Goal: Transaction & Acquisition: Purchase product/service

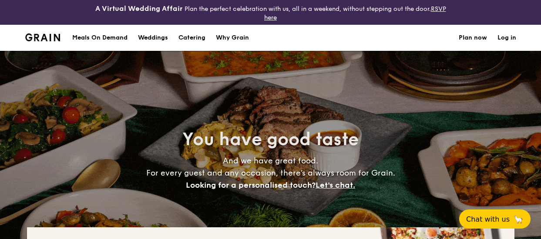
select select
click at [222, 35] on div "Why Grain" at bounding box center [232, 38] width 33 height 26
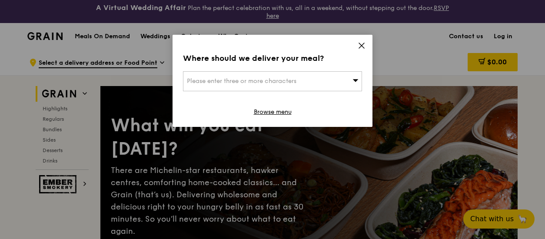
click at [361, 43] on icon at bounding box center [362, 46] width 8 height 8
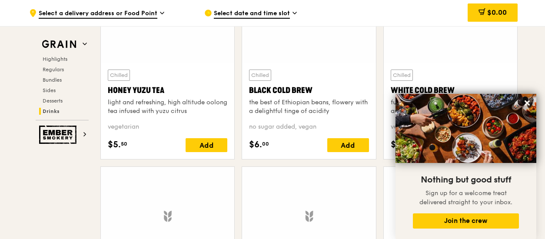
scroll to position [3614, 0]
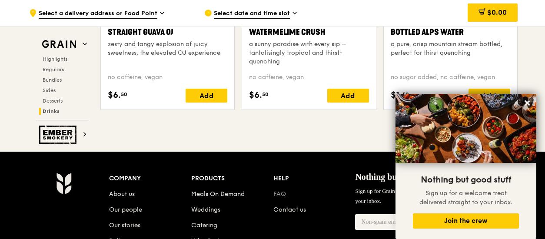
click at [279, 196] on link "FAQ" at bounding box center [280, 194] width 13 height 7
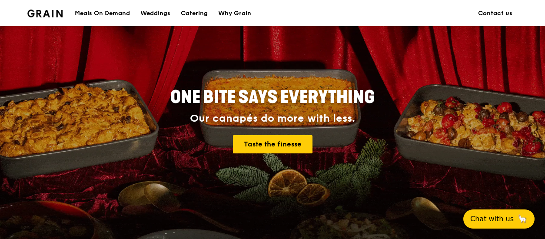
scroll to position [43, 0]
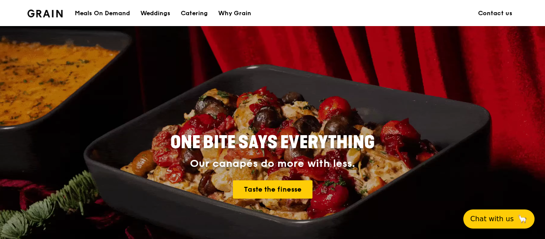
click at [99, 10] on div "Meals On Demand" at bounding box center [102, 13] width 55 height 26
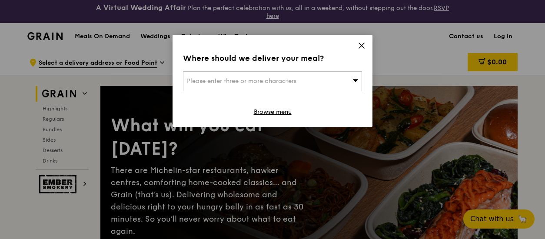
click at [313, 79] on div "Please enter three or more characters" at bounding box center [272, 81] width 179 height 20
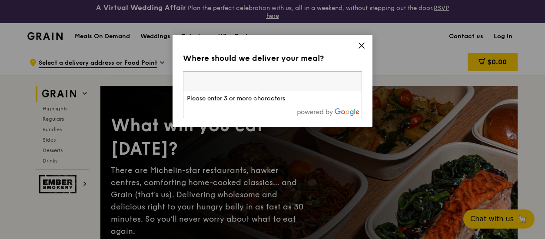
click at [364, 42] on icon at bounding box center [362, 46] width 8 height 8
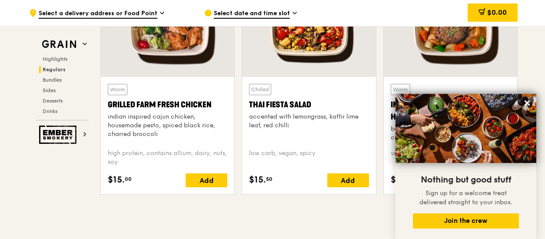
scroll to position [1175, 0]
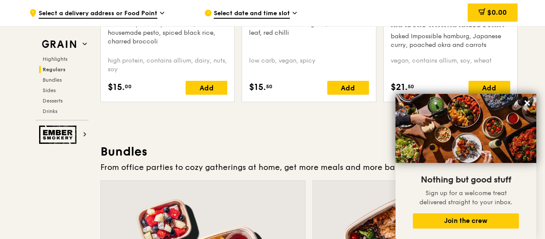
click at [56, 74] on div "Highlights Regulars Bundles Sides Desserts Drinks" at bounding box center [62, 85] width 53 height 59
click at [55, 77] on span "Bundles" at bounding box center [53, 80] width 20 height 6
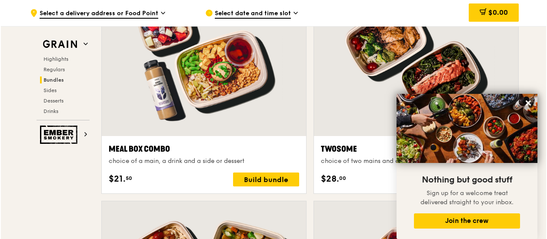
scroll to position [1371, 0]
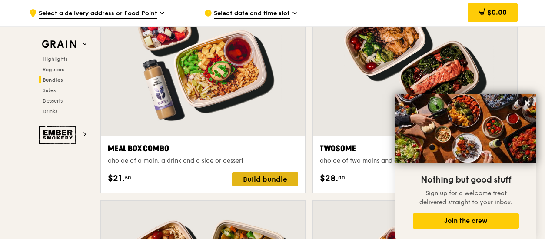
click at [274, 178] on div "Build bundle" at bounding box center [265, 179] width 66 height 14
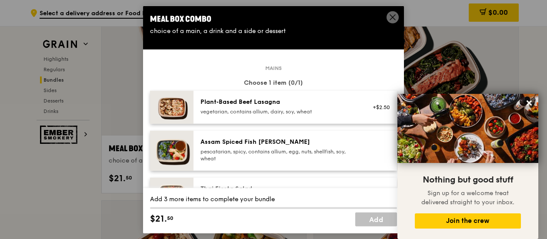
click at [264, 142] on div "Assam Spiced Fish [PERSON_NAME]" at bounding box center [279, 142] width 156 height 9
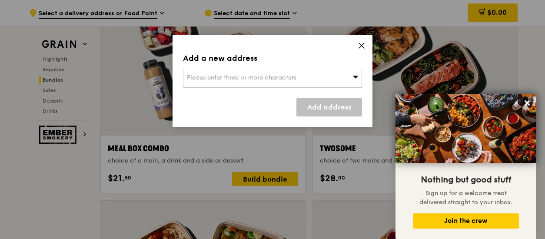
click at [267, 76] on span "Please enter three or more characters" at bounding box center [242, 77] width 110 height 7
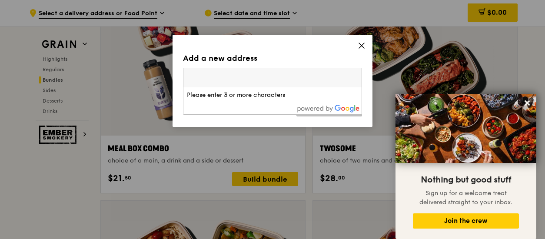
click at [267, 76] on input "search" at bounding box center [273, 77] width 178 height 19
click at [227, 77] on input "search" at bounding box center [273, 77] width 178 height 19
type input "059764"
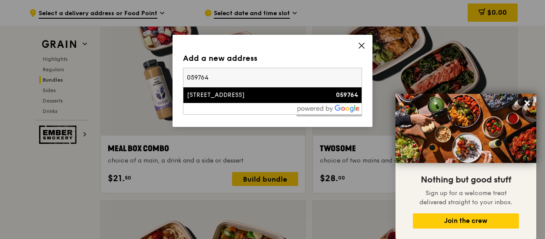
click at [245, 94] on div "[STREET_ADDRESS]" at bounding box center [251, 95] width 129 height 9
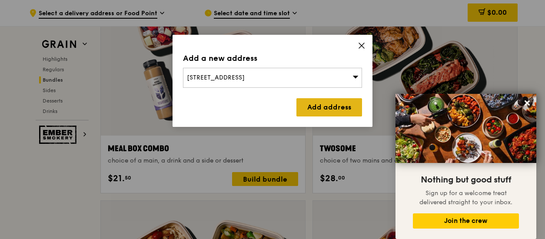
click at [311, 110] on link "Add address" at bounding box center [330, 107] width 66 height 18
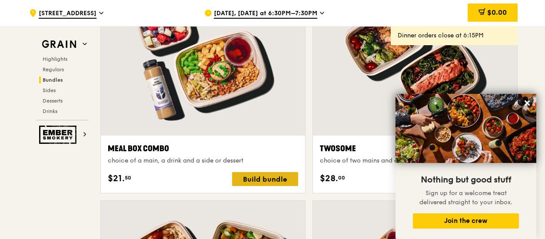
click at [271, 178] on div "Build bundle" at bounding box center [265, 179] width 66 height 14
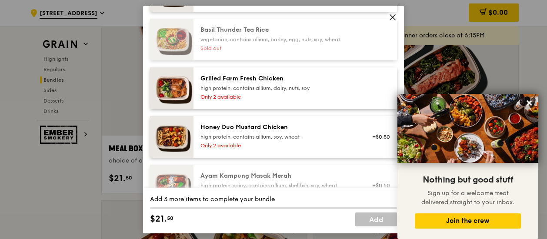
scroll to position [217, 0]
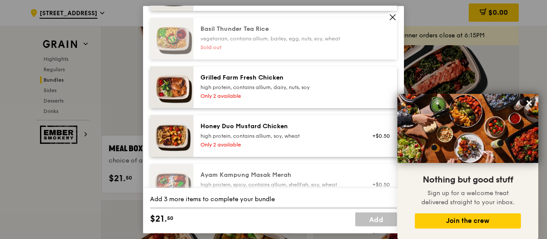
click at [284, 74] on div "Grilled Farm Fresh Chicken" at bounding box center [279, 78] width 156 height 9
click at [273, 130] on div "Honey Duo Mustard Chicken" at bounding box center [279, 126] width 156 height 9
click at [279, 93] on div "Only 2 available" at bounding box center [279, 96] width 156 height 7
click at [274, 122] on div "Honey Duo Mustard Chicken" at bounding box center [279, 126] width 156 height 9
drag, startPoint x: 277, startPoint y: 84, endPoint x: 278, endPoint y: 74, distance: 10.5
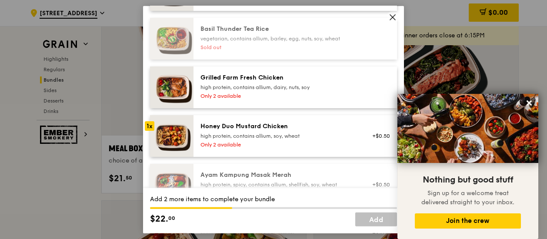
click at [278, 74] on div "Grilled Farm Fresh Chicken" at bounding box center [279, 78] width 156 height 9
click at [266, 129] on div "Honey Duo Mustard Chicken" at bounding box center [279, 126] width 156 height 9
click at [275, 92] on div "Grilled Farm Fresh Chicken high protein, contains allium, dairy, nuts, soy Only…" at bounding box center [278, 88] width 167 height 28
click at [383, 220] on link "Add" at bounding box center [376, 219] width 42 height 14
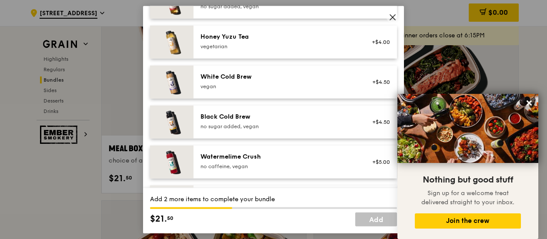
scroll to position [1212, 0]
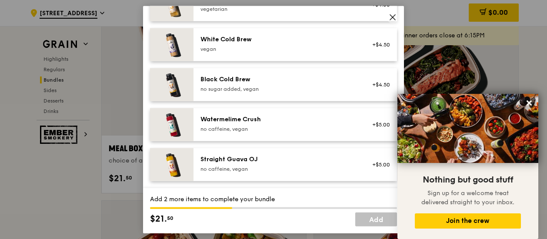
click at [391, 15] on icon at bounding box center [392, 17] width 5 height 5
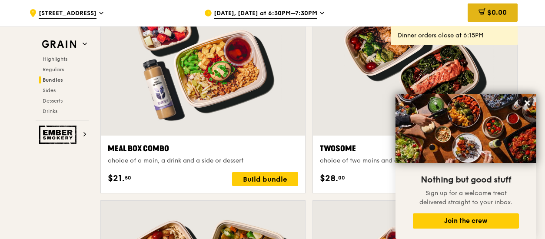
click at [478, 7] on div "$0.00" at bounding box center [493, 12] width 50 height 18
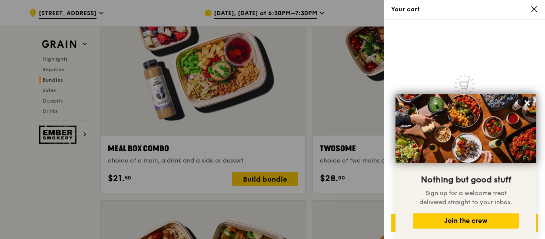
click at [270, 174] on div at bounding box center [272, 119] width 545 height 239
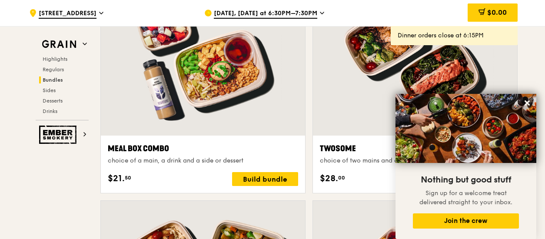
click at [441, 32] on div "Dinner orders close at 6:15PM" at bounding box center [454, 35] width 113 height 9
click at [284, 174] on div "Build bundle" at bounding box center [265, 179] width 66 height 14
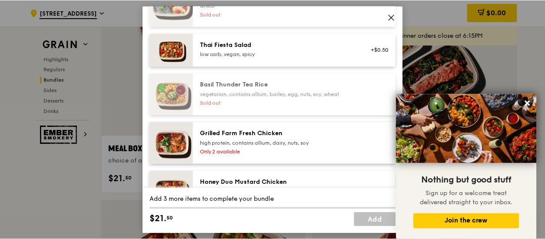
scroll to position [174, 0]
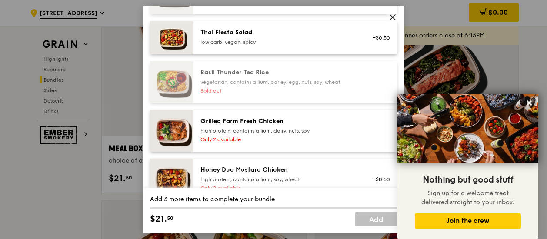
click at [395, 18] on icon at bounding box center [393, 17] width 8 height 8
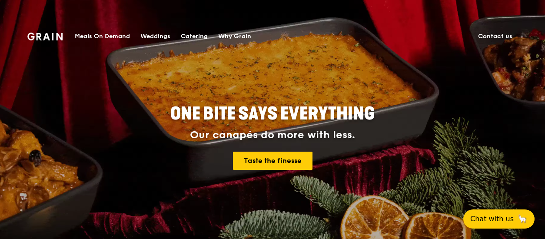
scroll to position [130, 0]
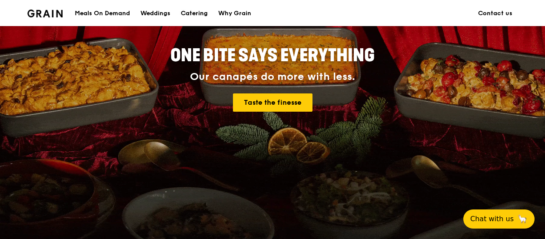
click at [187, 14] on div "Catering" at bounding box center [194, 13] width 27 height 26
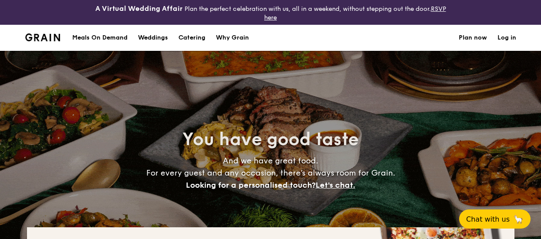
select select
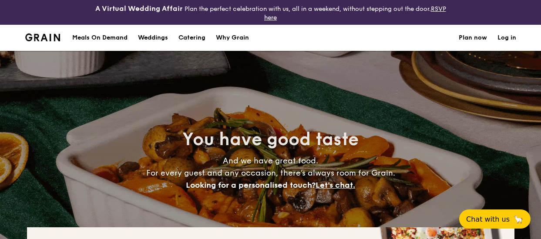
click at [94, 35] on div "Meals On Demand" at bounding box center [99, 38] width 55 height 26
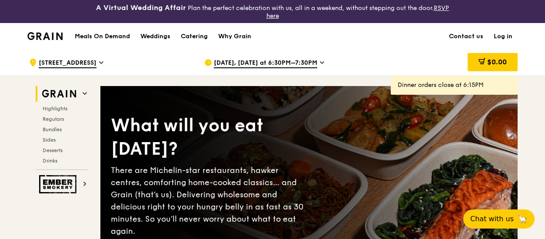
click at [276, 64] on span "[DATE], [DATE] at 6:30PM–7:30PM" at bounding box center [266, 64] width 104 height 10
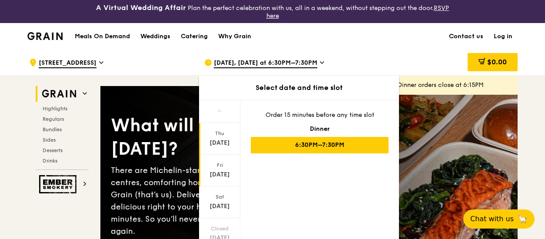
scroll to position [121, 0]
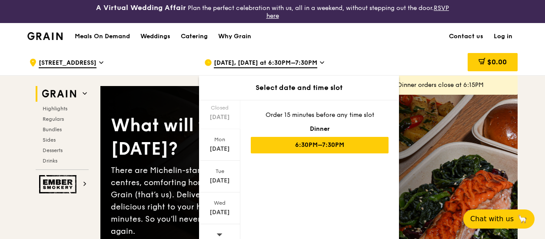
click at [217, 234] on icon at bounding box center [220, 234] width 6 height 7
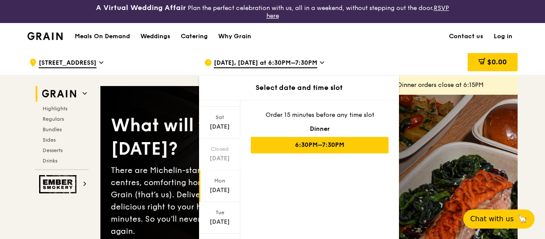
scroll to position [0, 0]
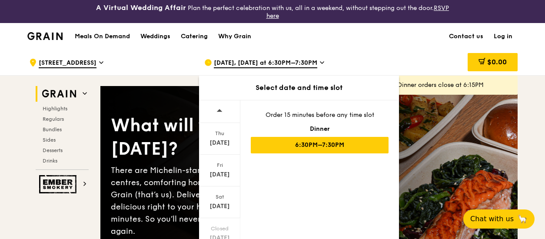
click at [216, 137] on div "[DATE]" at bounding box center [219, 139] width 41 height 32
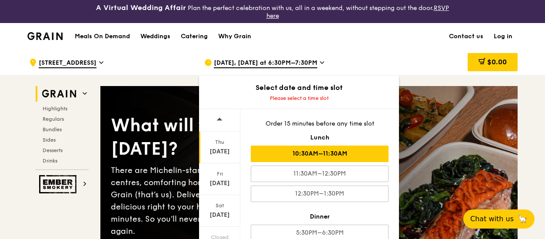
click at [342, 151] on div "10:30AM–11:30AM" at bounding box center [320, 154] width 138 height 17
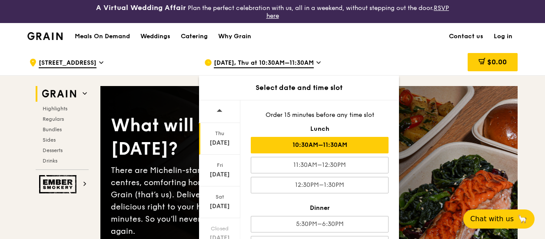
scroll to position [16, 0]
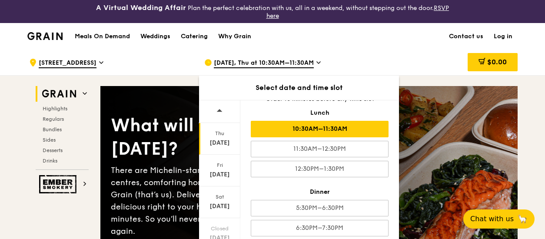
click at [318, 131] on div "10:30AM–11:30AM" at bounding box center [320, 129] width 138 height 17
click at [290, 123] on div "10:30AM–11:30AM" at bounding box center [320, 129] width 138 height 17
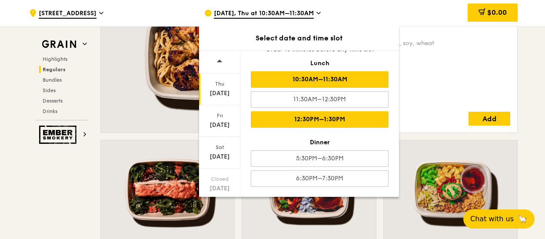
scroll to position [0, 0]
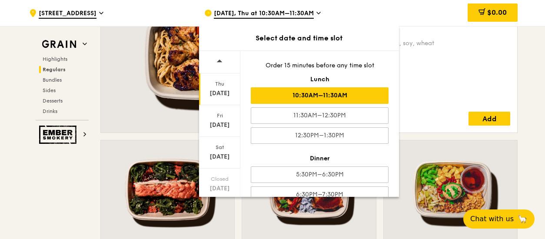
click at [346, 22] on div "[DATE], Thu at 10:30AM–11:30AM" at bounding box center [284, 13] width 161 height 26
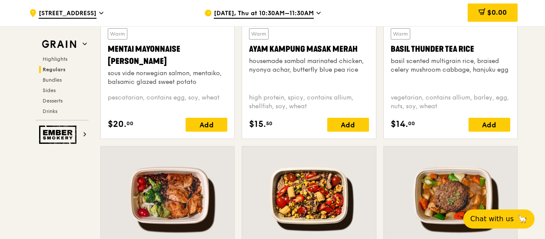
scroll to position [958, 0]
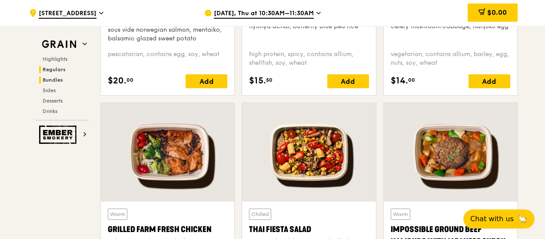
click at [43, 82] on span "Bundles" at bounding box center [53, 80] width 20 height 6
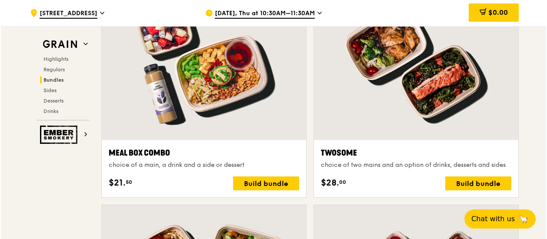
scroll to position [1371, 0]
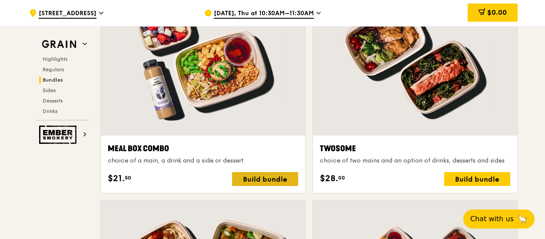
click at [270, 174] on div "Build bundle" at bounding box center [265, 179] width 66 height 14
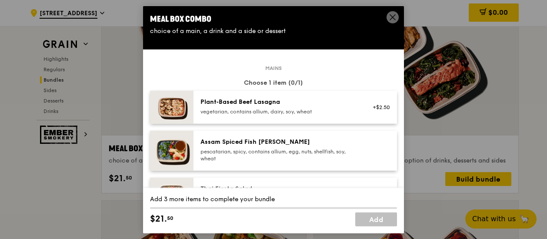
drag, startPoint x: 271, startPoint y: 174, endPoint x: 221, endPoint y: 156, distance: 53.4
click at [221, 155] on div "pescatarian, spicy, contains allium, egg, nuts, shellfish, soy, wheat" at bounding box center [279, 155] width 156 height 14
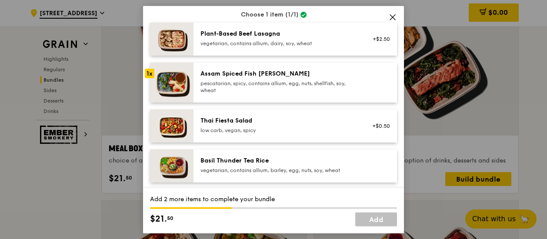
scroll to position [87, 0]
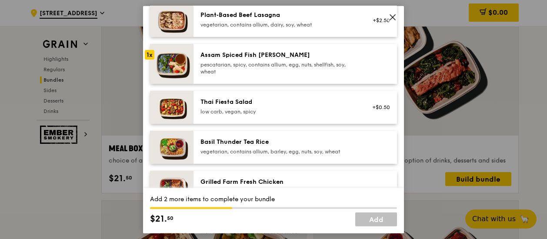
click at [249, 146] on div "Basil Thunder Tea Rice" at bounding box center [279, 142] width 156 height 9
click at [151, 137] on div "1x" at bounding box center [150, 142] width 10 height 10
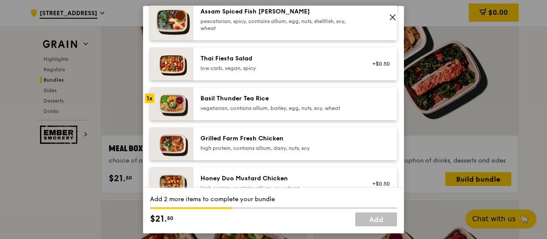
click at [256, 146] on div "high protein, contains allium, dairy, nuts, soy" at bounding box center [279, 148] width 156 height 7
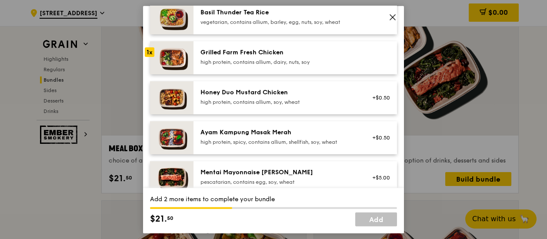
scroll to position [217, 0]
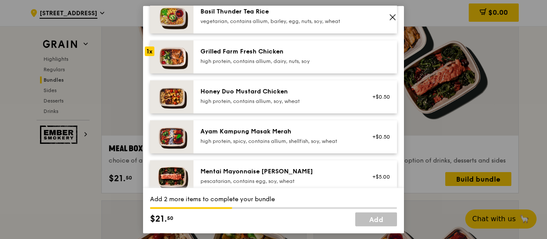
click at [237, 88] on div "Honey Duo Mustard Chicken" at bounding box center [279, 91] width 156 height 9
click at [243, 60] on div "high protein, contains allium, dairy, nuts, soy" at bounding box center [279, 61] width 156 height 7
click at [362, 223] on link "Add" at bounding box center [376, 219] width 42 height 14
click at [373, 219] on link "Add" at bounding box center [376, 219] width 42 height 14
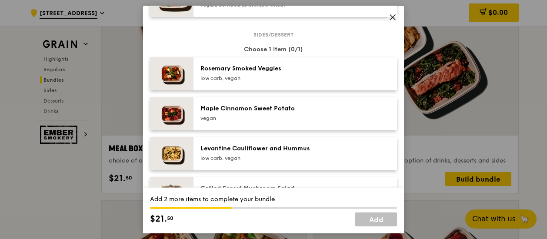
scroll to position [435, 0]
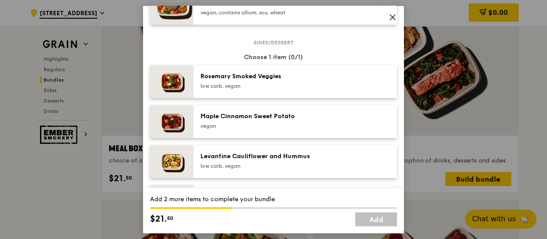
click at [291, 86] on div "low carb, vegan" at bounding box center [279, 86] width 156 height 7
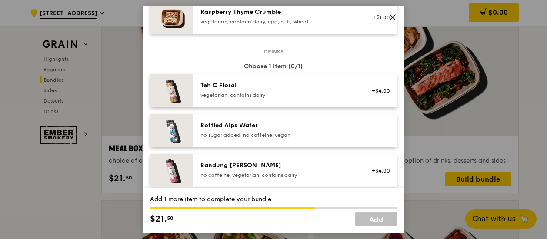
scroll to position [957, 0]
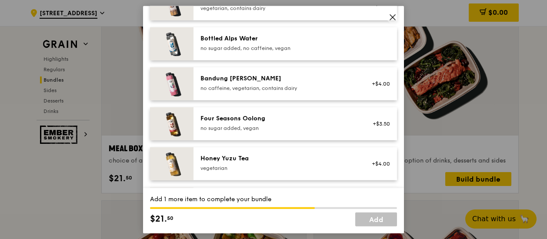
click at [290, 40] on div "Bottled Alps Water" at bounding box center [279, 38] width 156 height 9
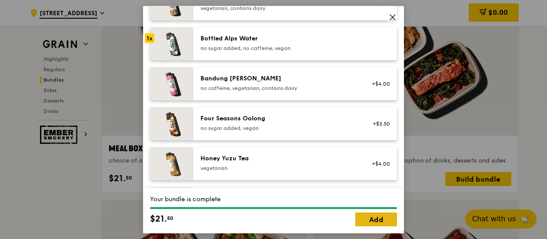
click at [369, 223] on link "Add" at bounding box center [376, 219] width 42 height 14
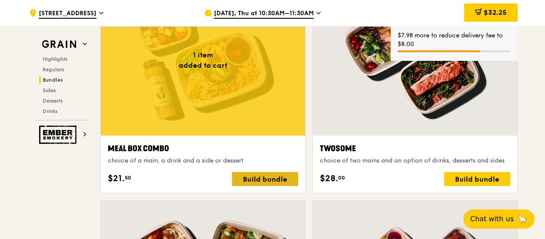
click at [262, 180] on div "Build bundle" at bounding box center [265, 179] width 66 height 14
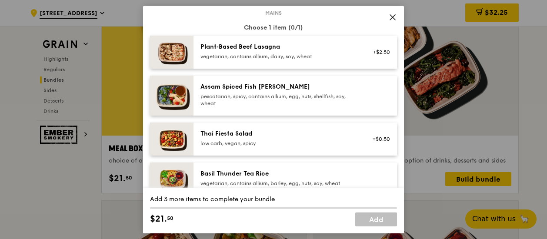
scroll to position [43, 0]
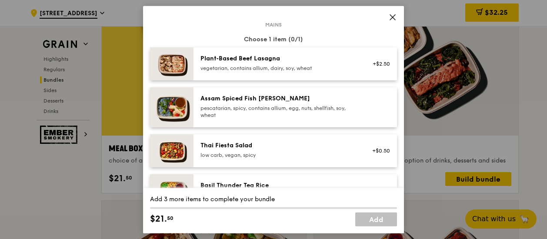
click at [264, 107] on div "pescatarian, spicy, contains allium, egg, nuts, shellfish, soy, wheat" at bounding box center [279, 112] width 156 height 14
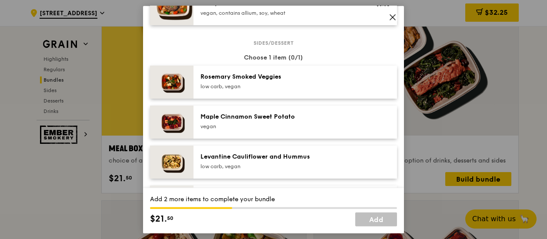
scroll to position [435, 0]
click at [261, 120] on div "Maple Cinnamon Sweet Potato" at bounding box center [279, 116] width 156 height 9
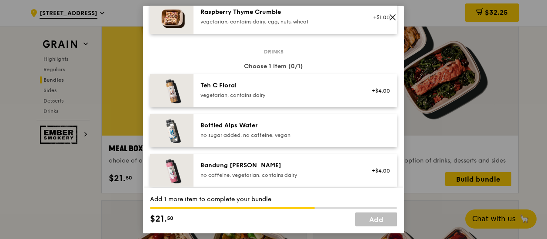
scroll to position [913, 0]
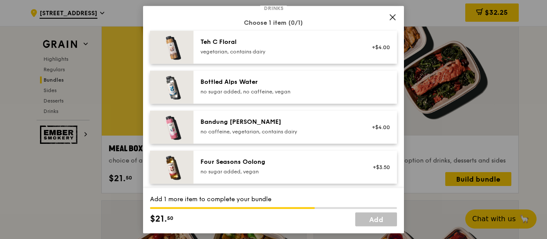
click at [303, 89] on div "no sugar added, no caffeine, vegan" at bounding box center [279, 91] width 156 height 7
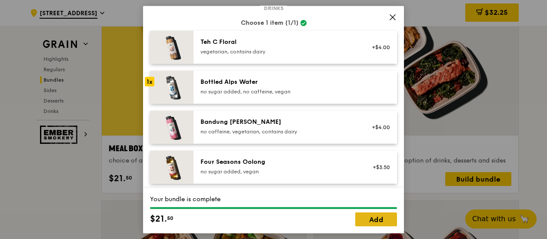
click at [368, 217] on link "Add" at bounding box center [376, 219] width 42 height 14
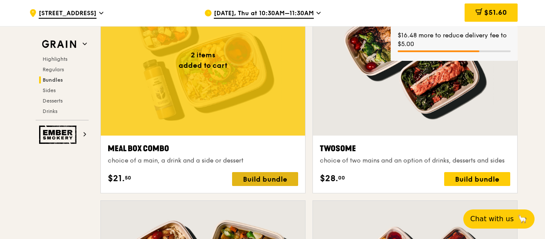
click at [251, 184] on div "Build bundle" at bounding box center [265, 179] width 66 height 14
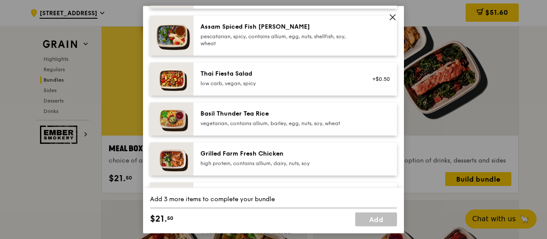
scroll to position [130, 0]
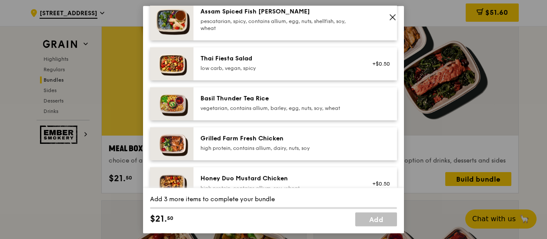
click at [295, 102] on div "Basil Thunder Tea Rice" at bounding box center [279, 98] width 156 height 9
click at [330, 150] on div "high protein, contains allium, dairy, nuts, soy" at bounding box center [279, 148] width 156 height 7
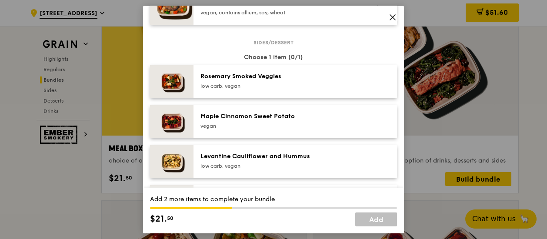
scroll to position [478, 0]
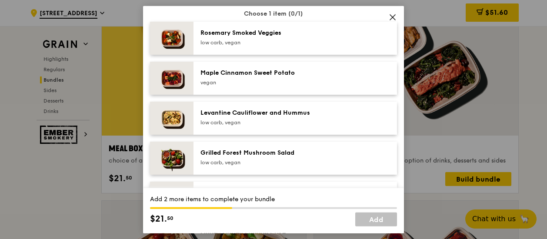
click at [287, 153] on div "Grilled Forest Mushroom Salad" at bounding box center [279, 153] width 156 height 9
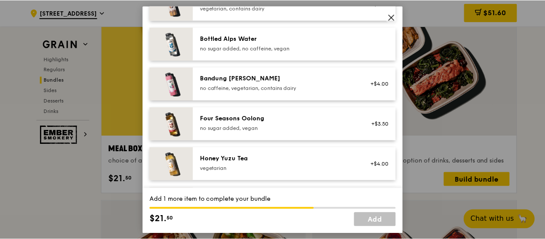
scroll to position [913, 0]
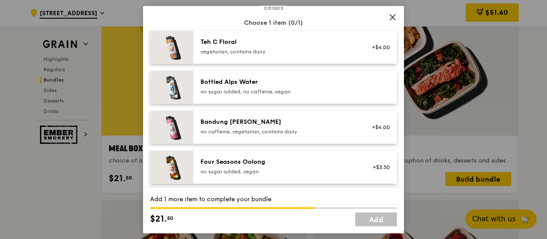
click at [301, 91] on div "no sugar added, no caffeine, vegan" at bounding box center [279, 91] width 156 height 7
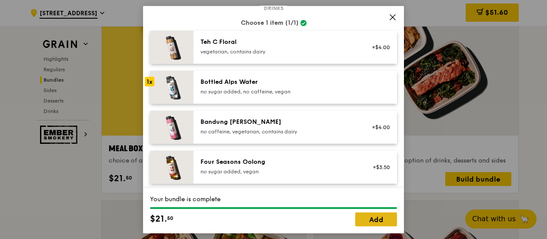
click at [362, 218] on link "Add" at bounding box center [376, 219] width 42 height 14
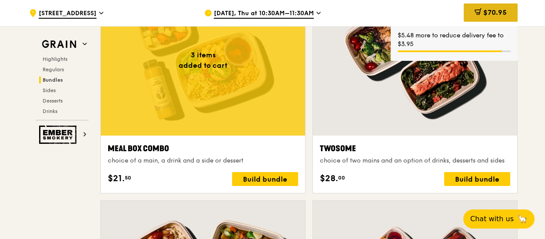
click at [503, 7] on div "$70.95" at bounding box center [491, 12] width 54 height 18
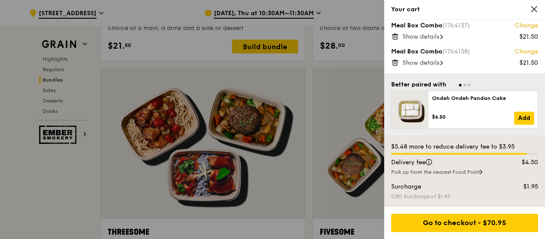
scroll to position [1502, 0]
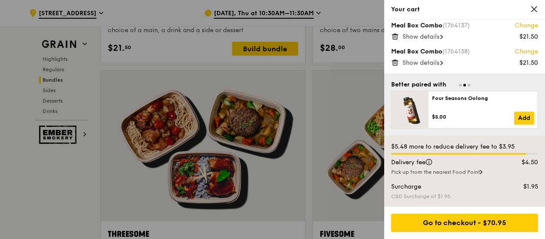
click at [538, 9] on icon at bounding box center [535, 9] width 8 height 8
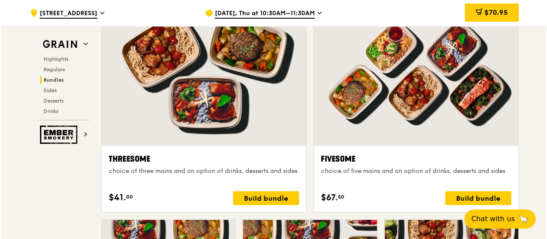
scroll to position [1589, 0]
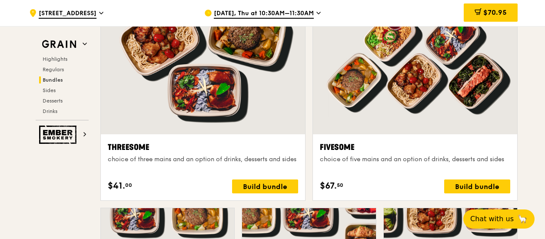
click at [397, 106] on div at bounding box center [415, 58] width 204 height 151
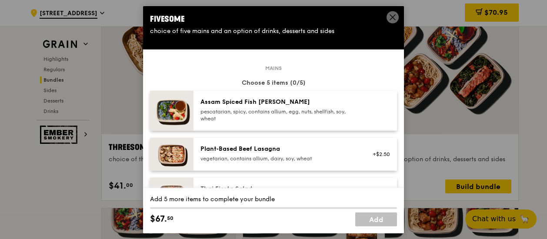
click at [257, 113] on div "pescatarian, spicy, contains allium, egg, nuts, shellfish, soy, wheat" at bounding box center [279, 115] width 156 height 14
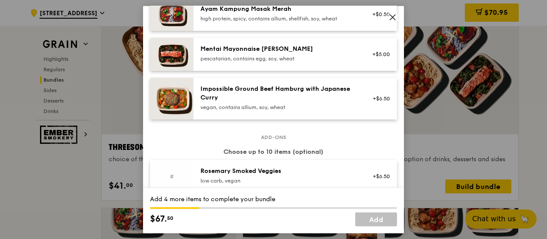
scroll to position [391, 0]
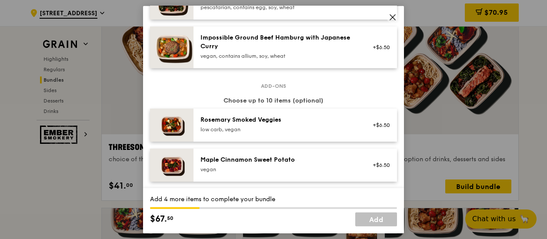
click at [256, 126] on div "low carb, vegan" at bounding box center [279, 129] width 156 height 7
click at [370, 131] on link "Remove" at bounding box center [380, 130] width 20 height 6
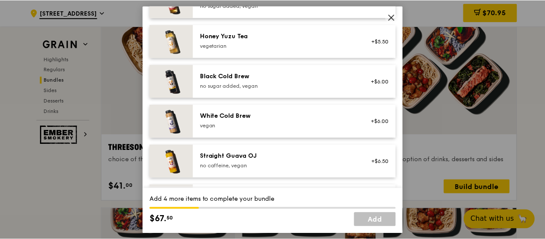
scroll to position [1116, 0]
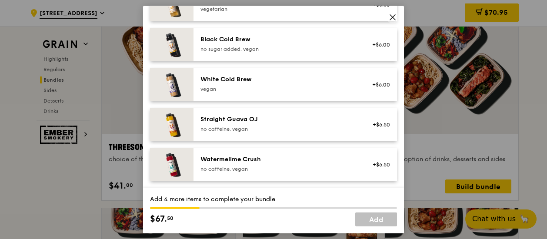
click at [394, 18] on icon at bounding box center [392, 17] width 5 height 5
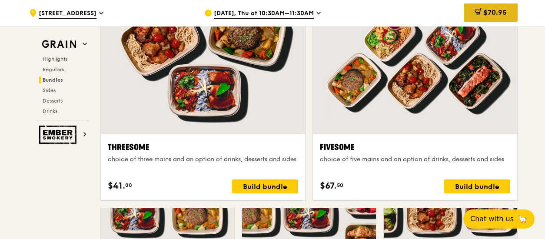
click at [484, 10] on span "$70.95" at bounding box center [495, 12] width 23 height 8
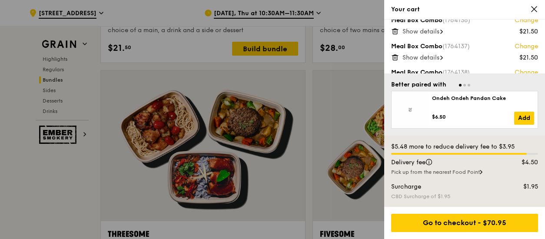
scroll to position [0, 0]
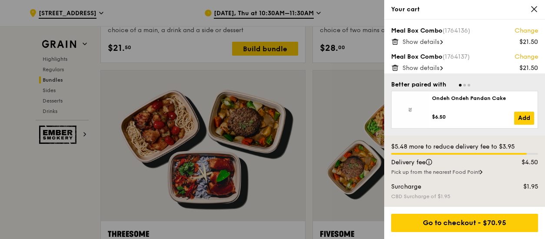
click at [425, 40] on span "Show details" at bounding box center [421, 41] width 37 height 7
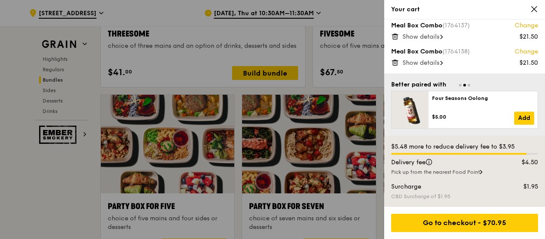
scroll to position [1720, 0]
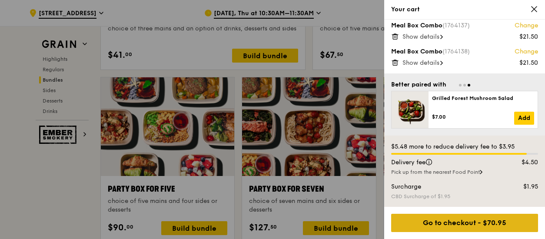
click at [453, 226] on div "Go to checkout - $70.95" at bounding box center [464, 223] width 147 height 18
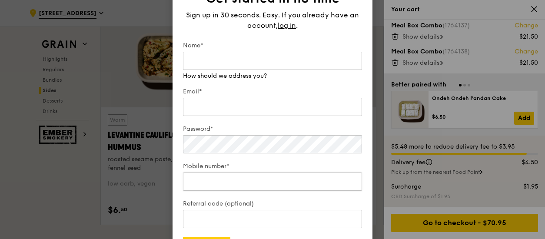
scroll to position [2286, 0]
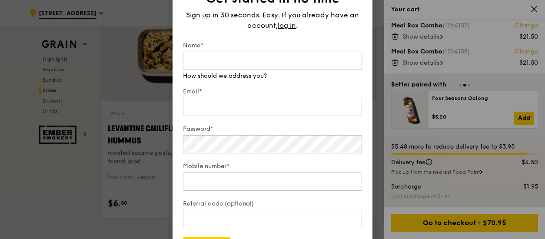
click at [237, 53] on input "Name*" at bounding box center [272, 61] width 179 height 18
type input "era"
click at [214, 98] on input "Email*" at bounding box center [272, 107] width 179 height 18
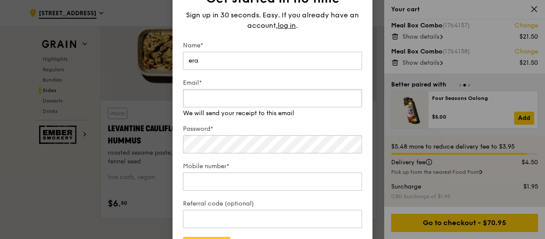
type input "Nur_Hazirah_MOHD_NOH@mom.gov.sg"
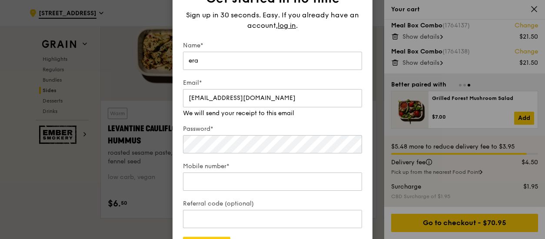
click at [214, 127] on label "Password*" at bounding box center [272, 129] width 179 height 9
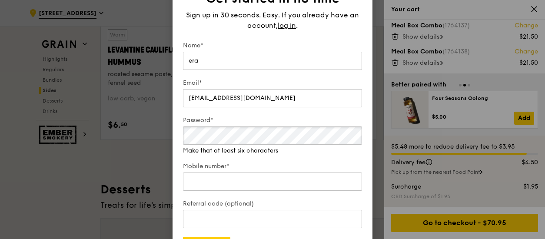
scroll to position [2373, 0]
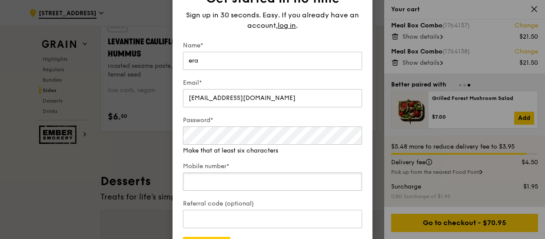
click at [237, 173] on input "Mobile number*" at bounding box center [272, 182] width 179 height 18
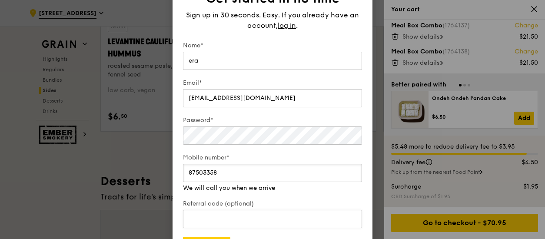
type input "87503358"
click at [290, 210] on input "Referral code (optional)" at bounding box center [272, 219] width 179 height 18
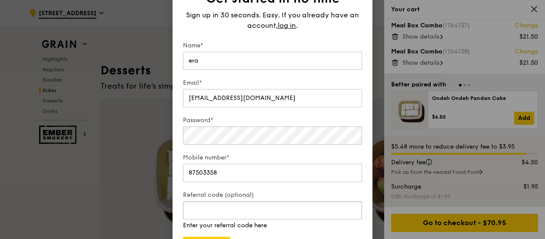
scroll to position [2503, 0]
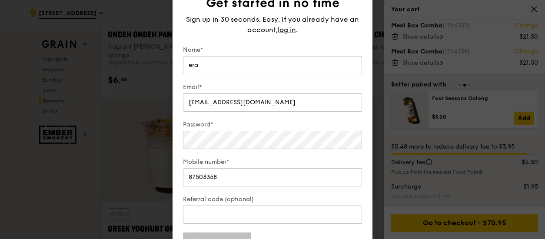
scroll to position [2765, 0]
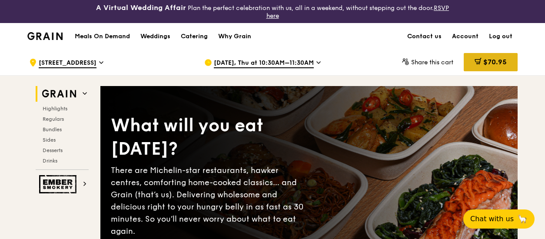
click at [488, 64] on span "$70.95" at bounding box center [495, 62] width 23 height 8
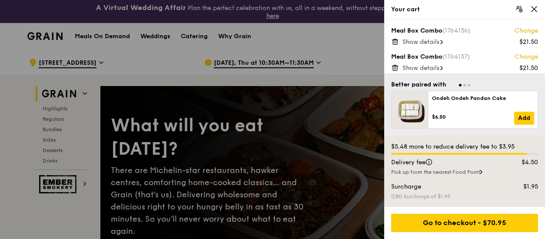
scroll to position [174, 0]
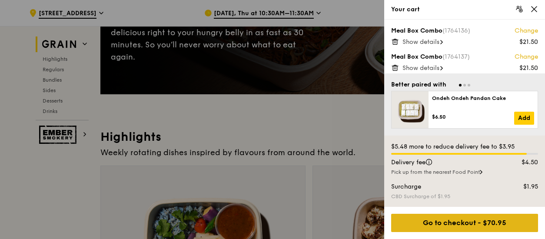
click at [466, 221] on div "Go to checkout - $70.95" at bounding box center [464, 223] width 147 height 18
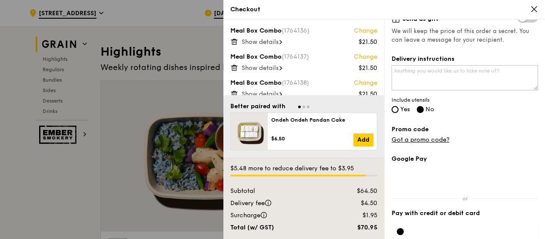
scroll to position [261, 0]
